Goal: Transaction & Acquisition: Book appointment/travel/reservation

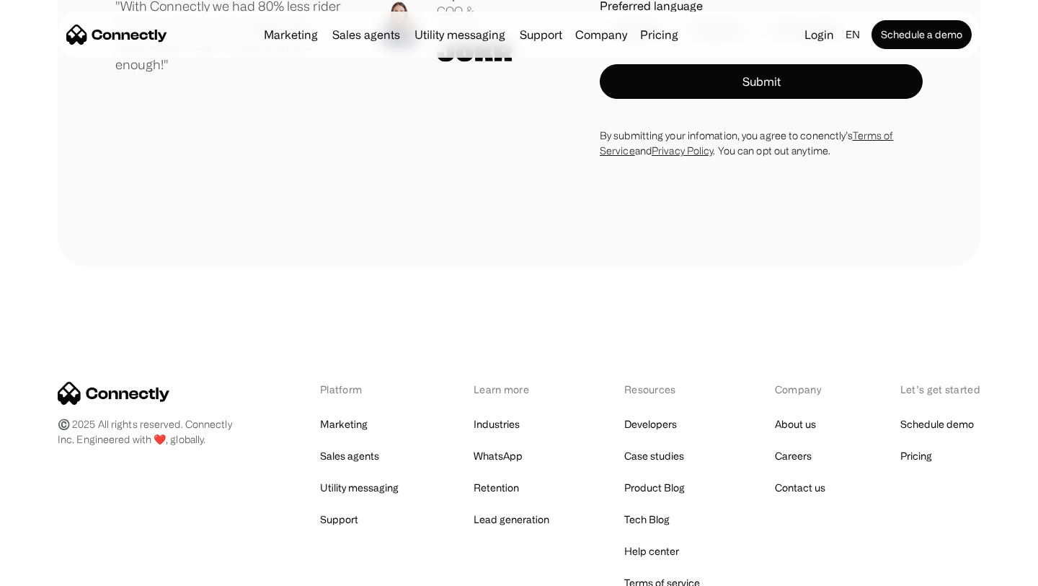
scroll to position [7963, 0]
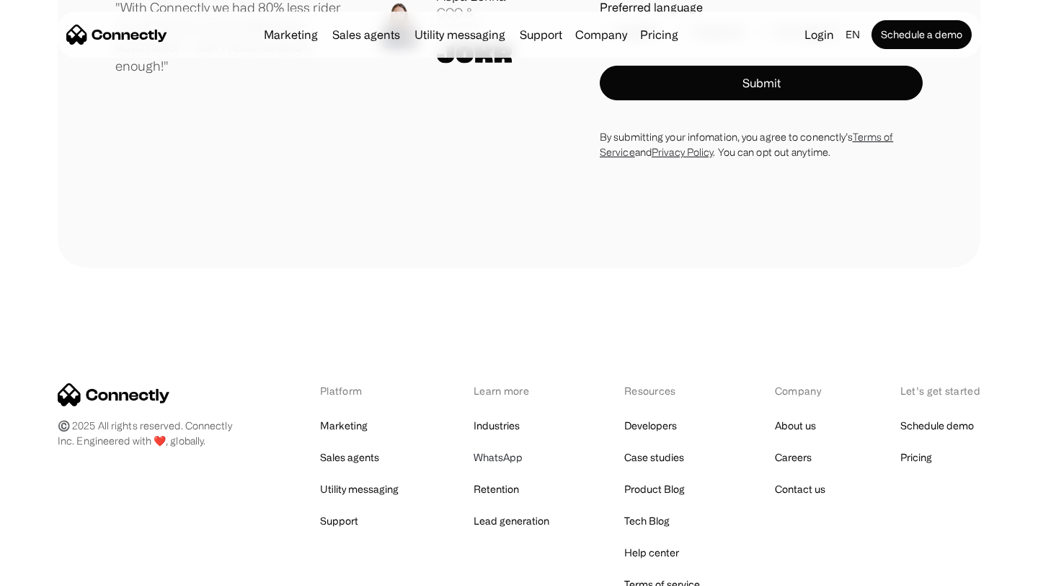
click at [499, 447] on link "WhatsApp" at bounding box center [498, 457] width 49 height 20
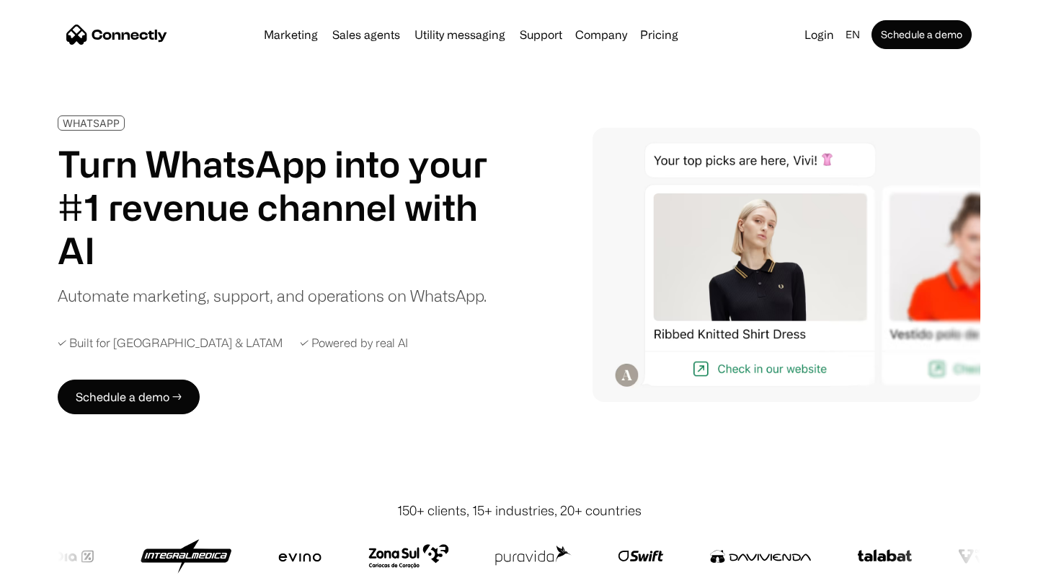
click at [757, 354] on img at bounding box center [787, 264] width 388 height 273
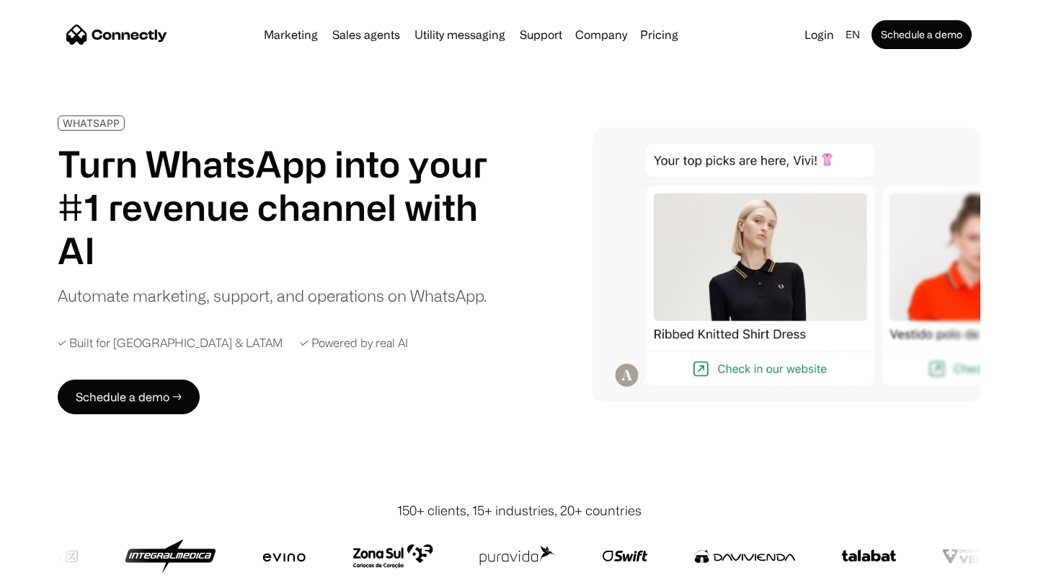
click at [748, 365] on img at bounding box center [787, 264] width 388 height 273
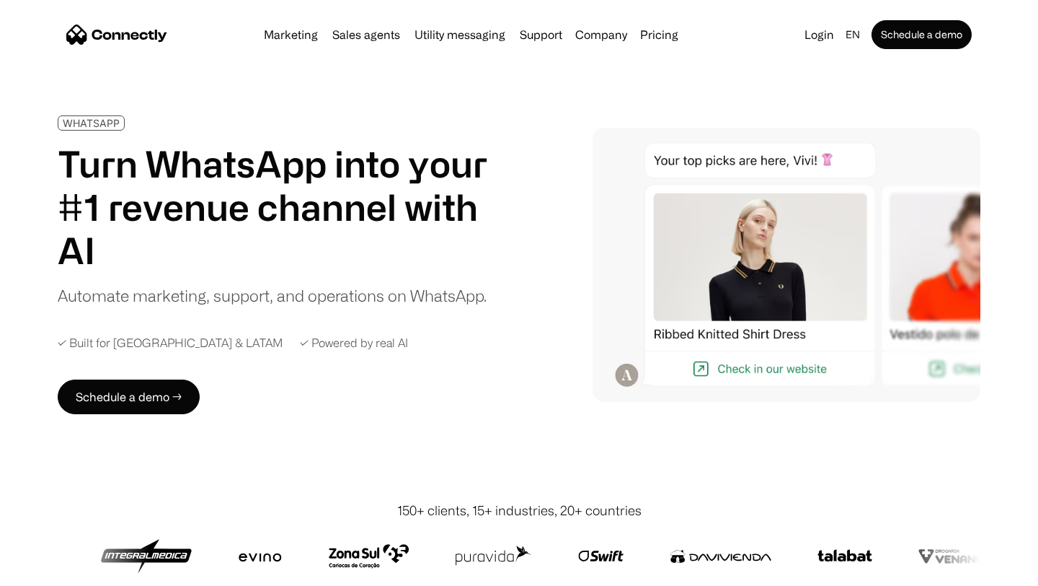
click at [622, 375] on img at bounding box center [787, 264] width 388 height 273
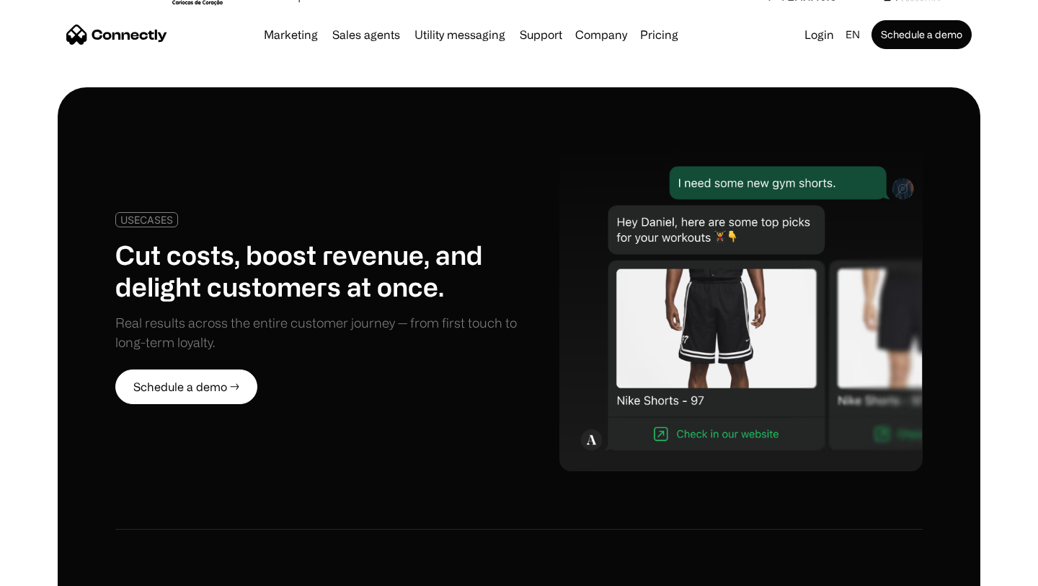
scroll to position [634, 0]
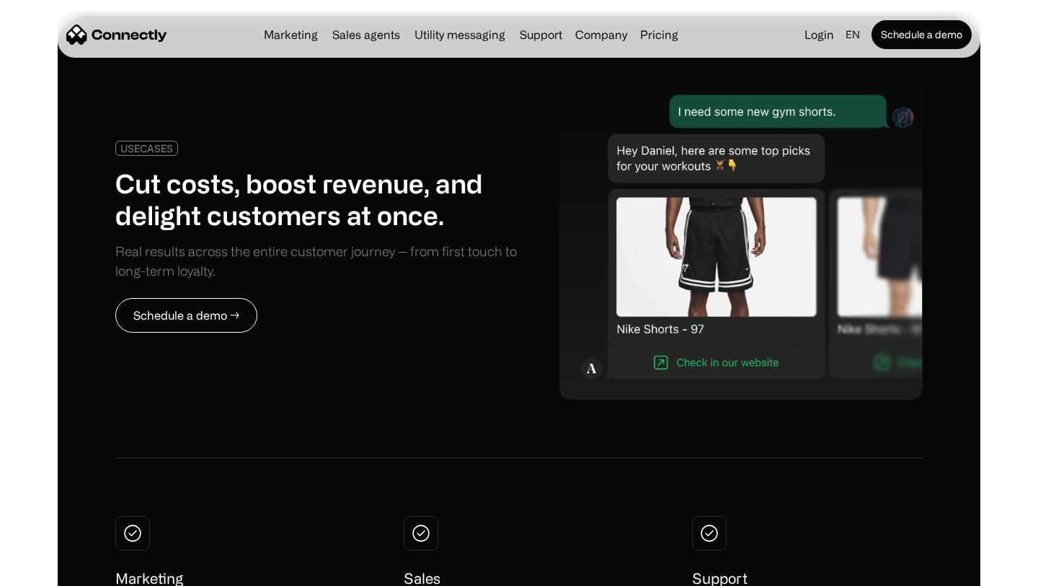
click at [224, 324] on link "Schedule a demo →" at bounding box center [186, 315] width 142 height 35
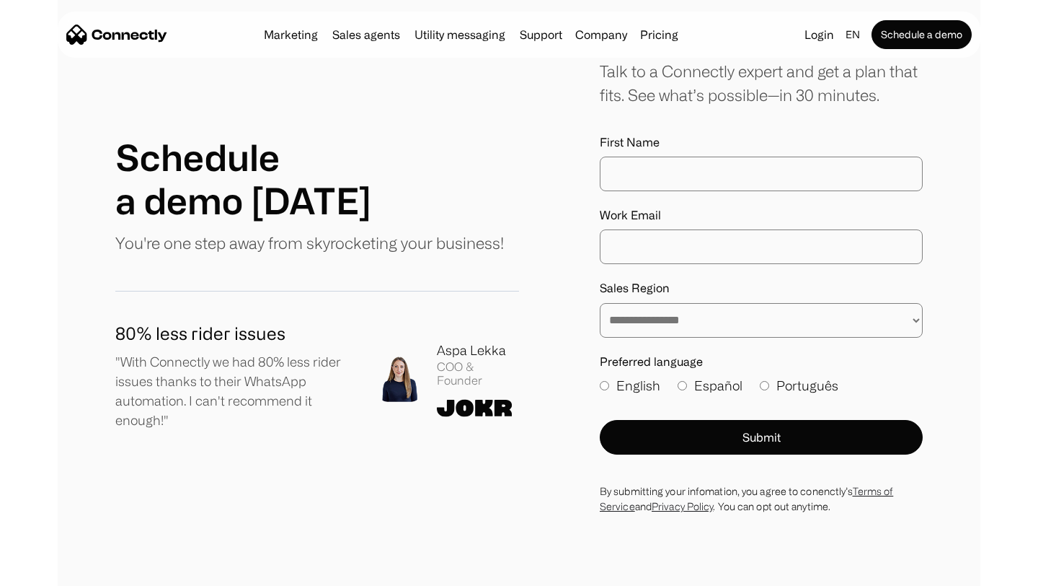
scroll to position [140, 0]
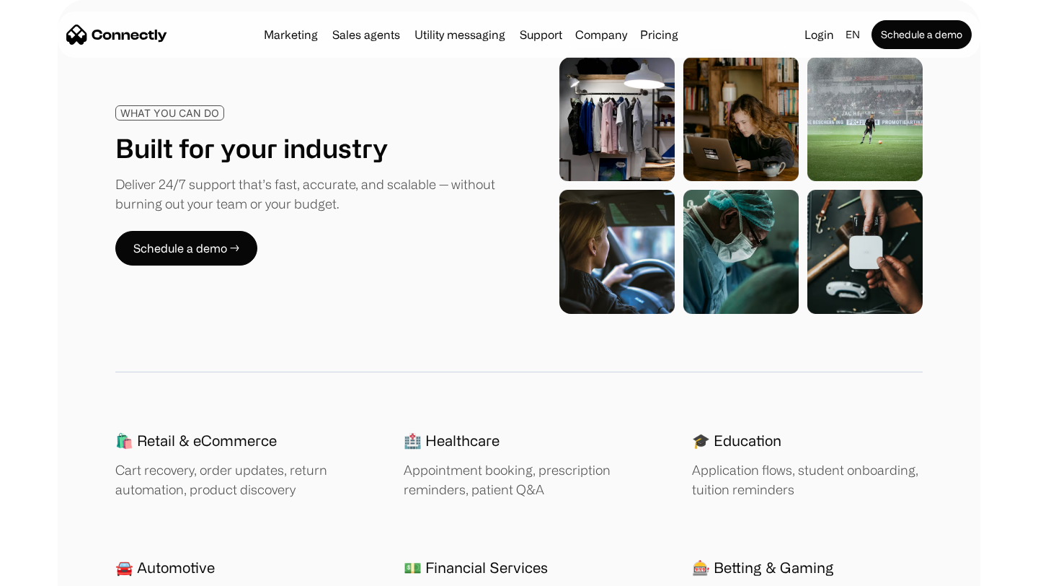
scroll to position [1846, 0]
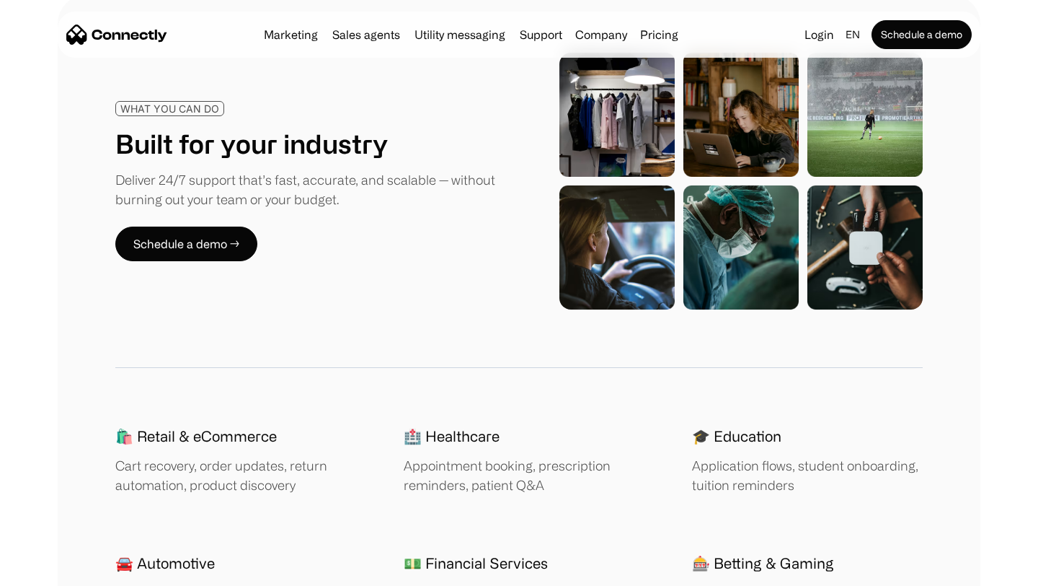
click at [247, 58] on div "WHAT YOU CAN DO Built for your industry Deliver 24/7 support that’s fast, accur…" at bounding box center [519, 337] width 923 height 684
click at [114, 33] on img "home" at bounding box center [116, 35] width 101 height 20
